Goal: Complete application form

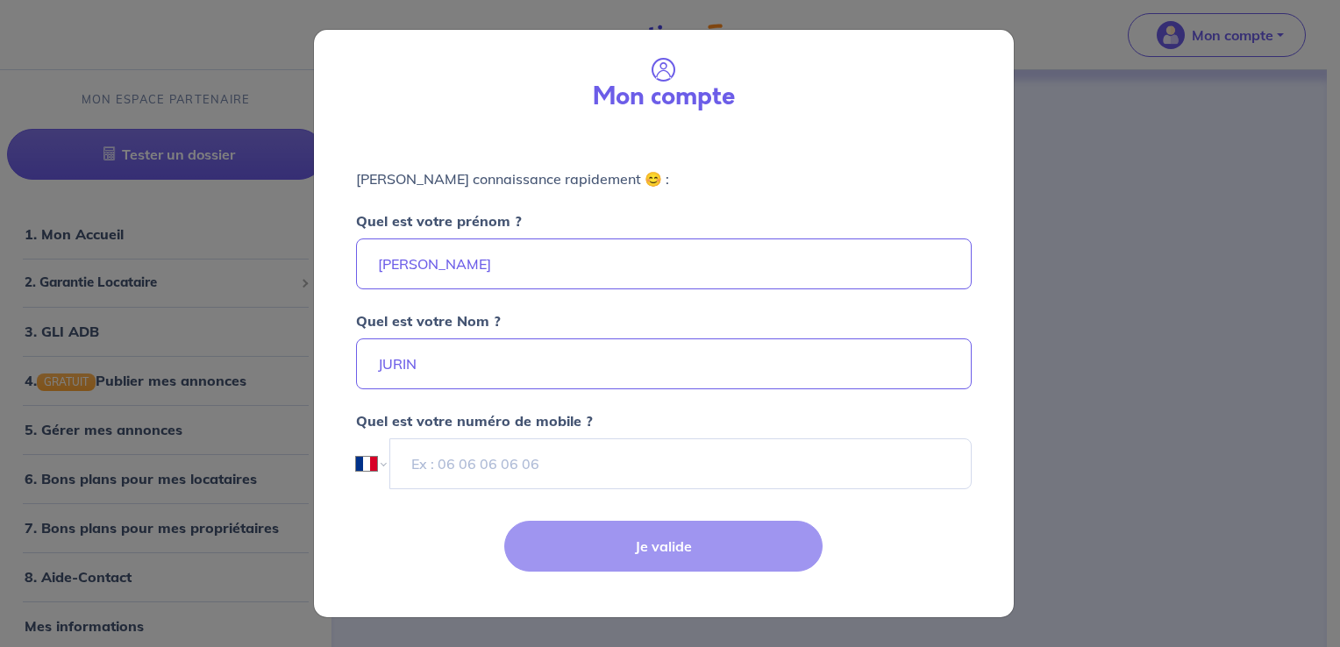
select select "FR"
click at [509, 451] on input "tel" at bounding box center [680, 464] width 581 height 51
click at [593, 233] on div "Quel est votre prénom ? [PERSON_NAME]" at bounding box center [664, 239] width 616 height 100
click at [685, 171] on p "[PERSON_NAME] connaissance rapidement 😊 :" at bounding box center [664, 178] width 616 height 21
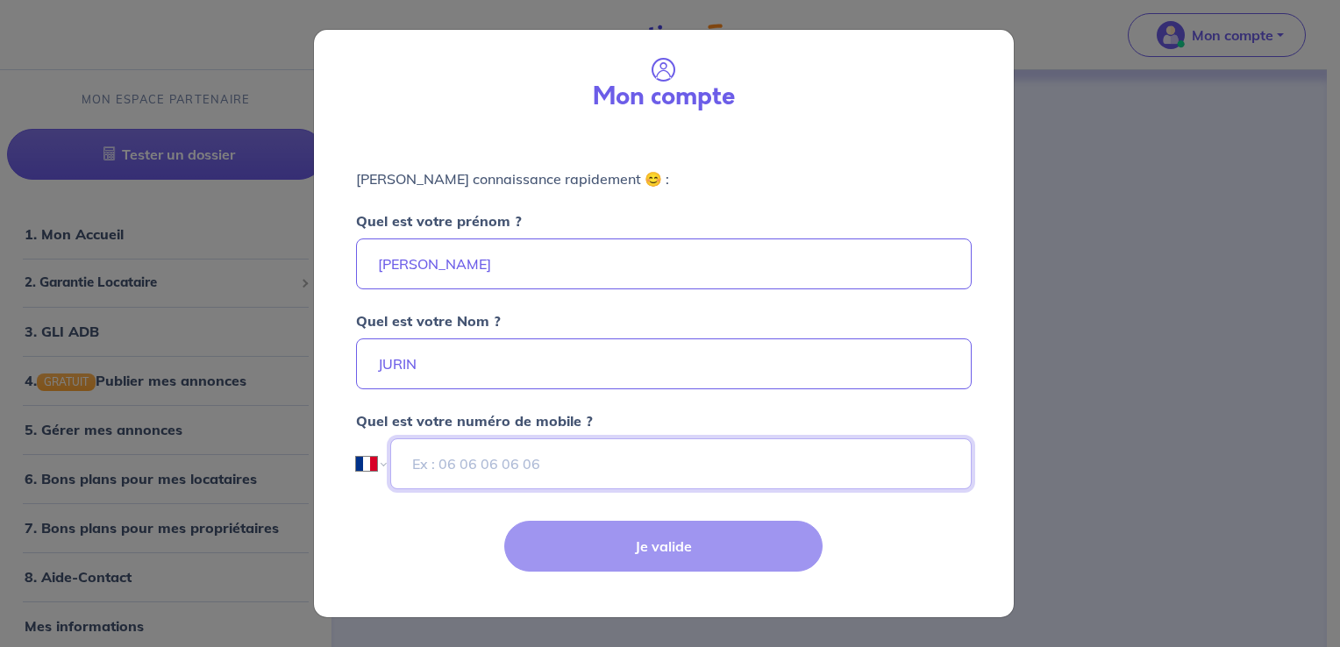
click at [540, 478] on input "tel" at bounding box center [680, 464] width 581 height 51
type input "[PHONE_NUMBER]"
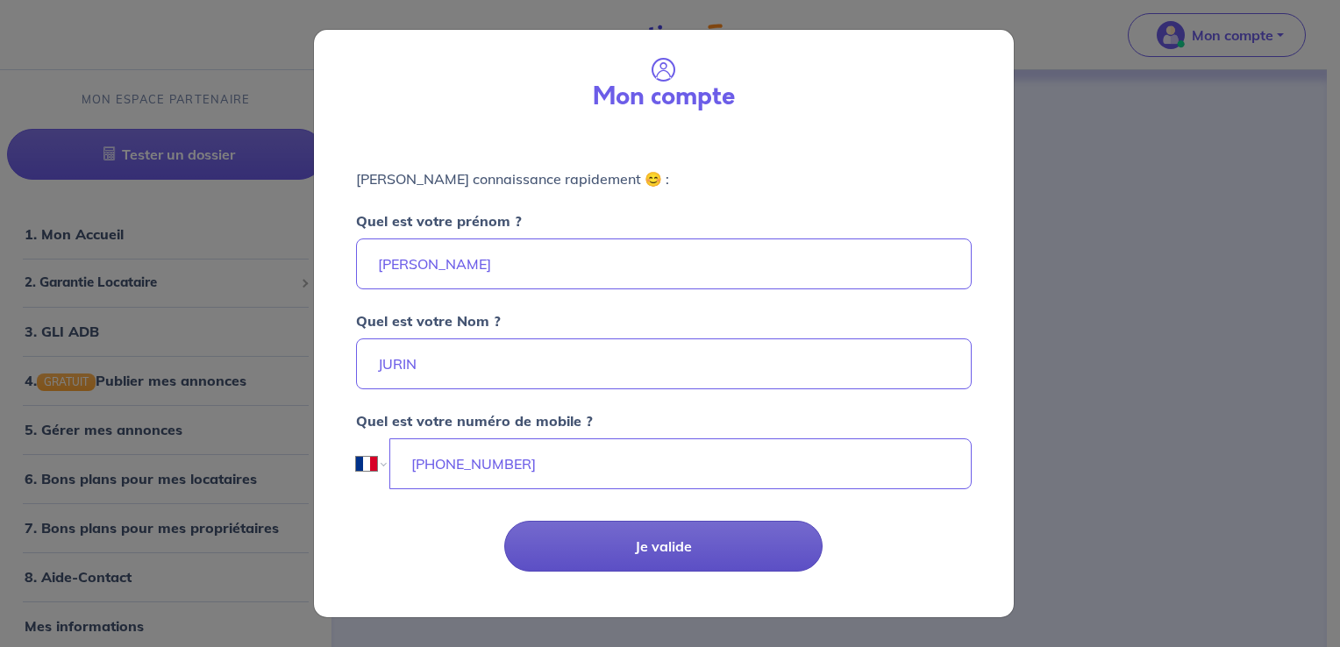
click at [593, 542] on button "Je valide" at bounding box center [663, 546] width 318 height 51
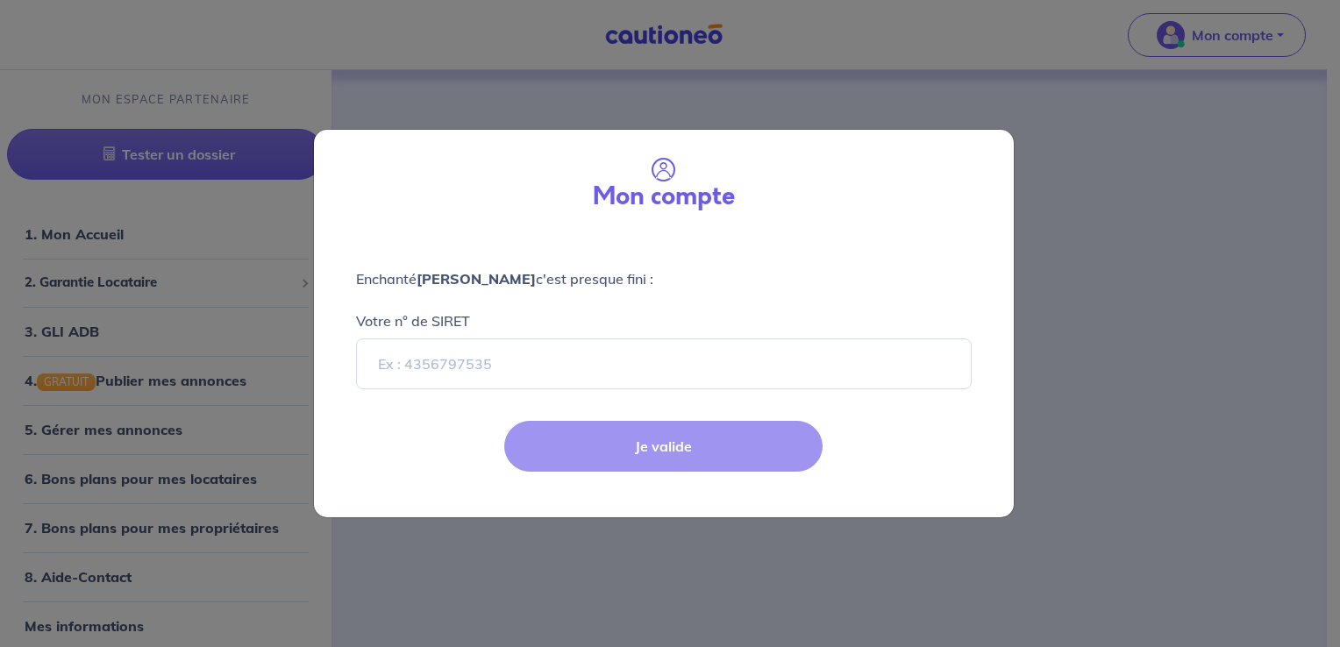
click at [603, 461] on div "Je valide" at bounding box center [663, 460] width 721 height 114
